Goal: Use online tool/utility: Utilize a website feature to perform a specific function

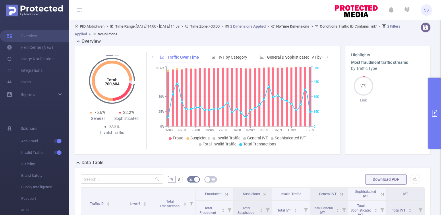
click at [434, 94] on button "primary" at bounding box center [435, 113] width 13 height 71
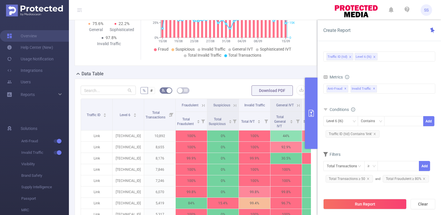
scroll to position [96, 0]
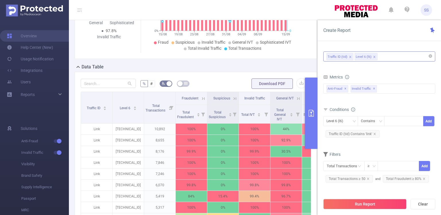
click at [384, 56] on div "Traffic ID (tid) Level 6 (l6)" at bounding box center [380, 56] width 106 height 9
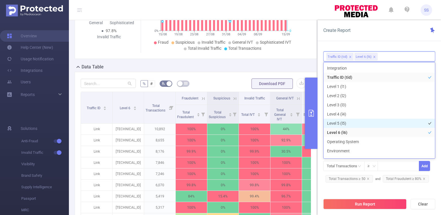
click at [341, 122] on li "Level 5 (l5)" at bounding box center [379, 123] width 111 height 9
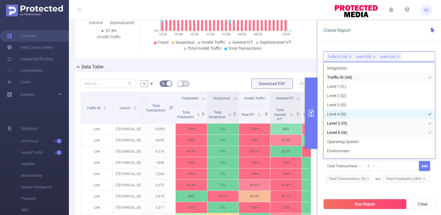
click at [345, 112] on li "Level 4 (l4)" at bounding box center [379, 113] width 111 height 9
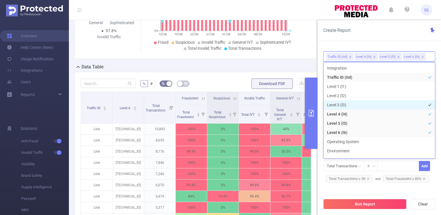
click at [346, 103] on li "Level 3 (l3)" at bounding box center [379, 104] width 111 height 9
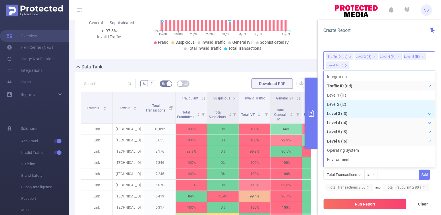
click at [346, 103] on li "Level 2 (l2)" at bounding box center [379, 104] width 111 height 9
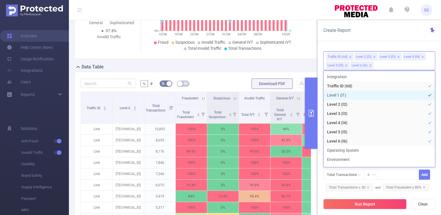
click at [349, 95] on li "Level 1 (l1)" at bounding box center [379, 94] width 111 height 9
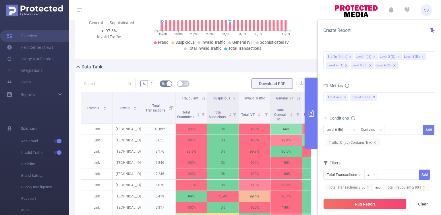
click at [287, 60] on div "Total: 700,604 Total: 700,604 97.2% Fraudulent 0.66% Suspicious 97.9% Invalid T…" at bounding box center [195, 6] width 247 height 113
click at [369, 201] on button "Run Report" at bounding box center [364, 204] width 83 height 10
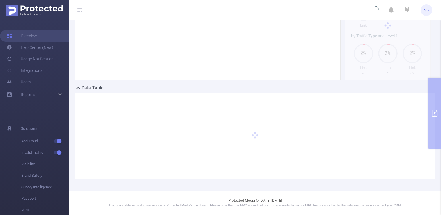
scroll to position [74, 0]
